Goal: Transaction & Acquisition: Book appointment/travel/reservation

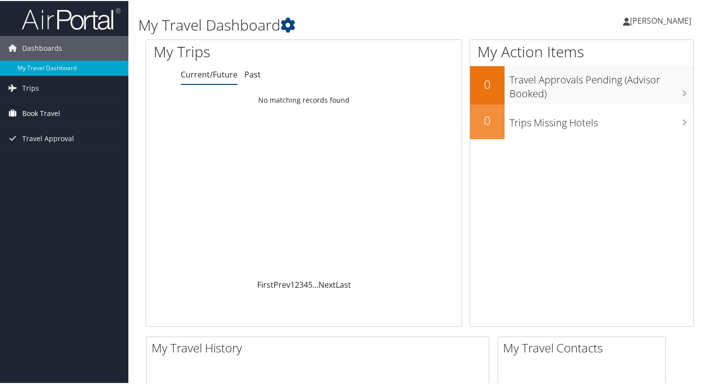
click at [40, 111] on span "Book Travel" at bounding box center [41, 112] width 38 height 25
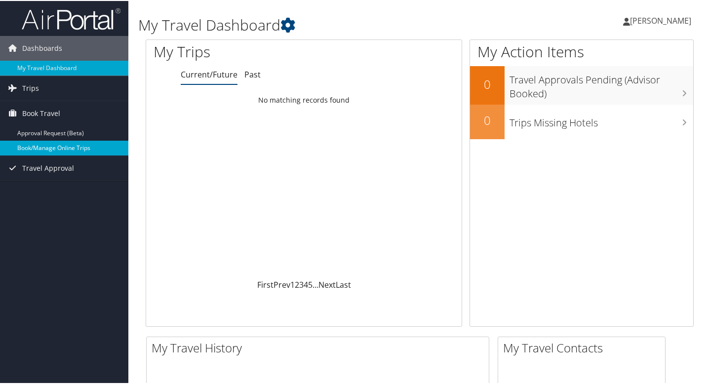
click at [50, 150] on link "Book/Manage Online Trips" at bounding box center [64, 147] width 128 height 15
click at [51, 147] on link "Book/Manage Online Trips" at bounding box center [64, 147] width 128 height 15
